Goal: Use online tool/utility

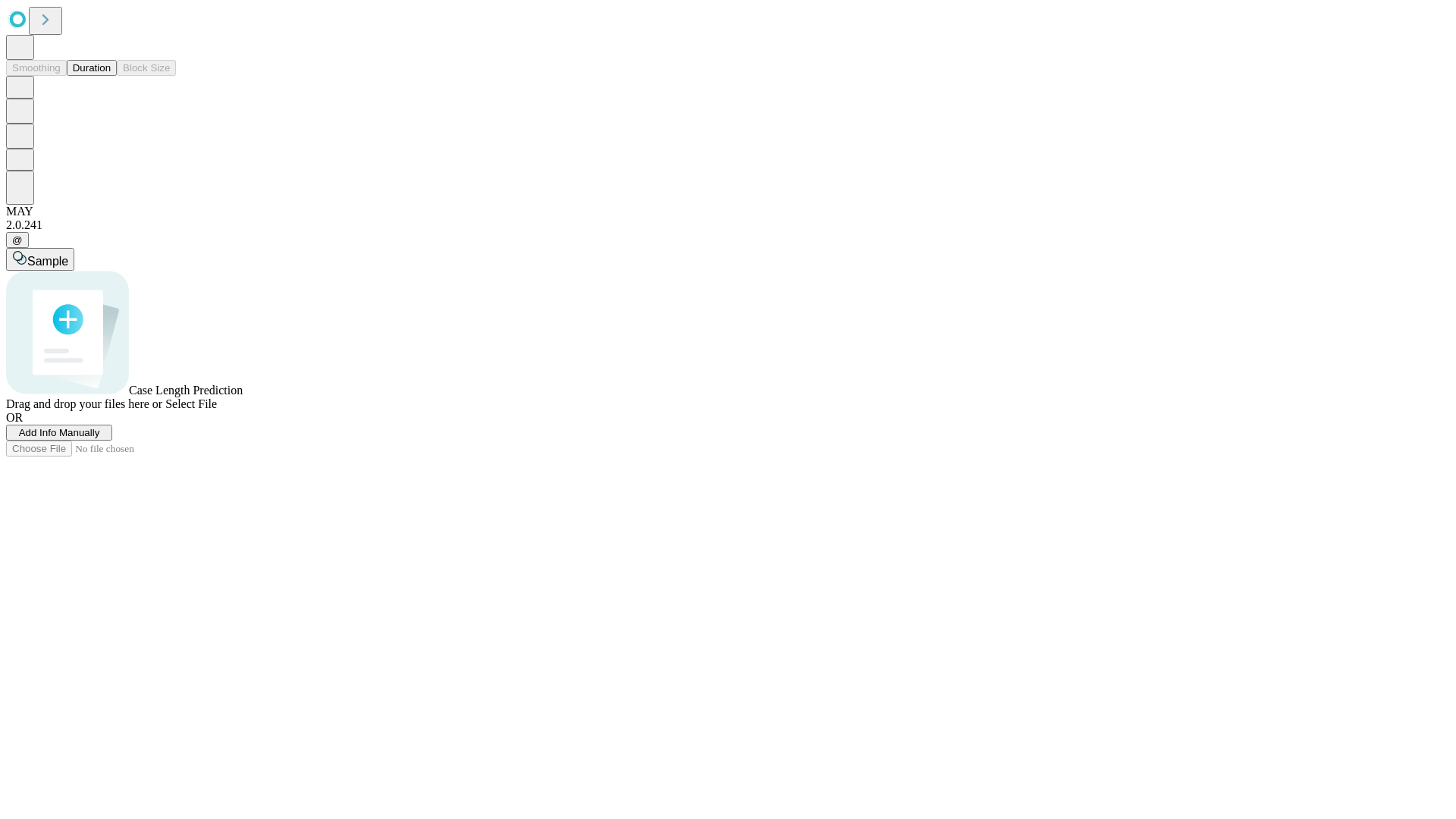
click at [111, 76] on button "Duration" at bounding box center [92, 68] width 50 height 16
click at [69, 255] on span "Sample" at bounding box center [48, 261] width 41 height 13
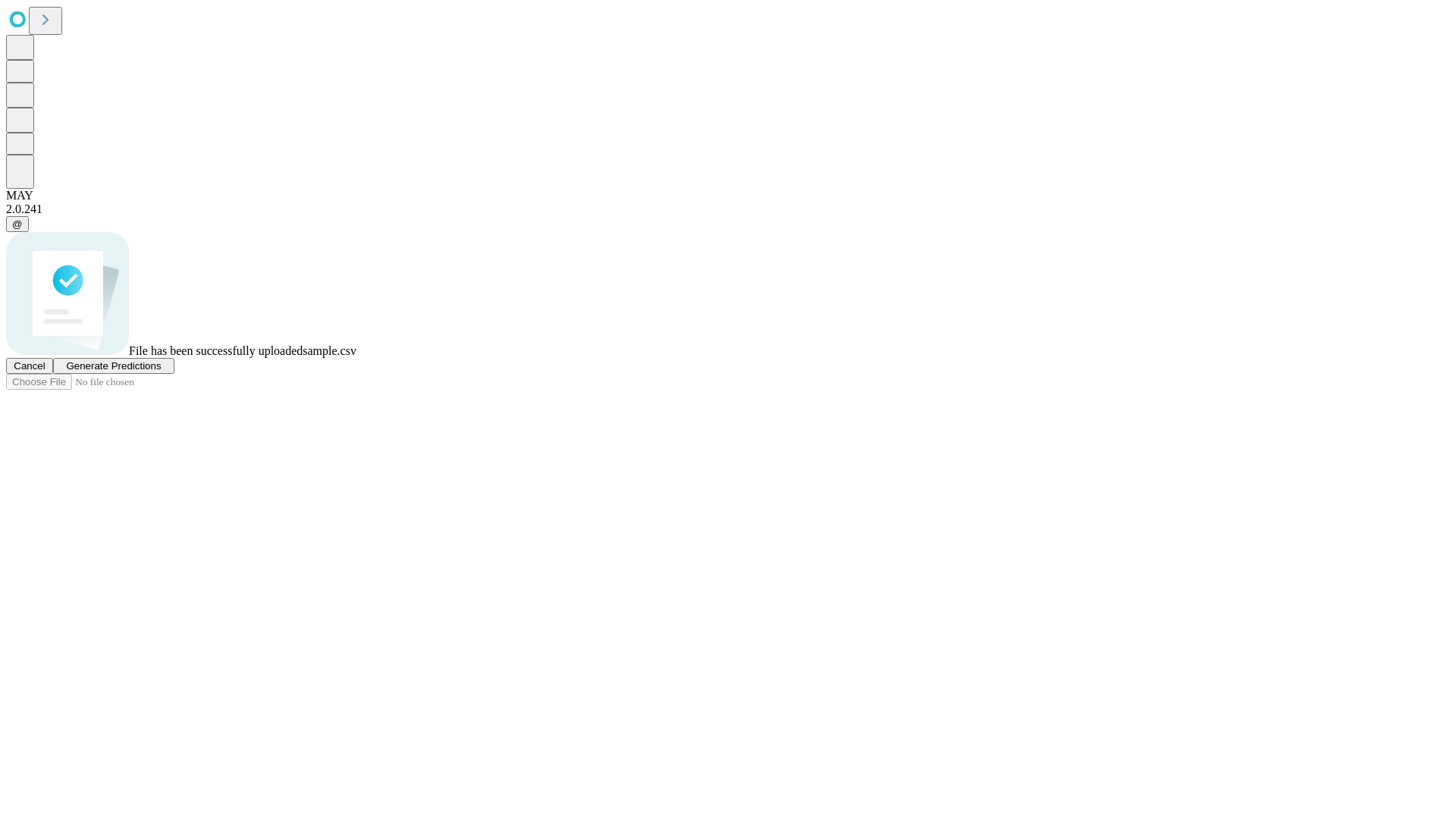
click at [161, 371] on span "Generate Predictions" at bounding box center [113, 366] width 94 height 11
